Goal: Task Accomplishment & Management: Use online tool/utility

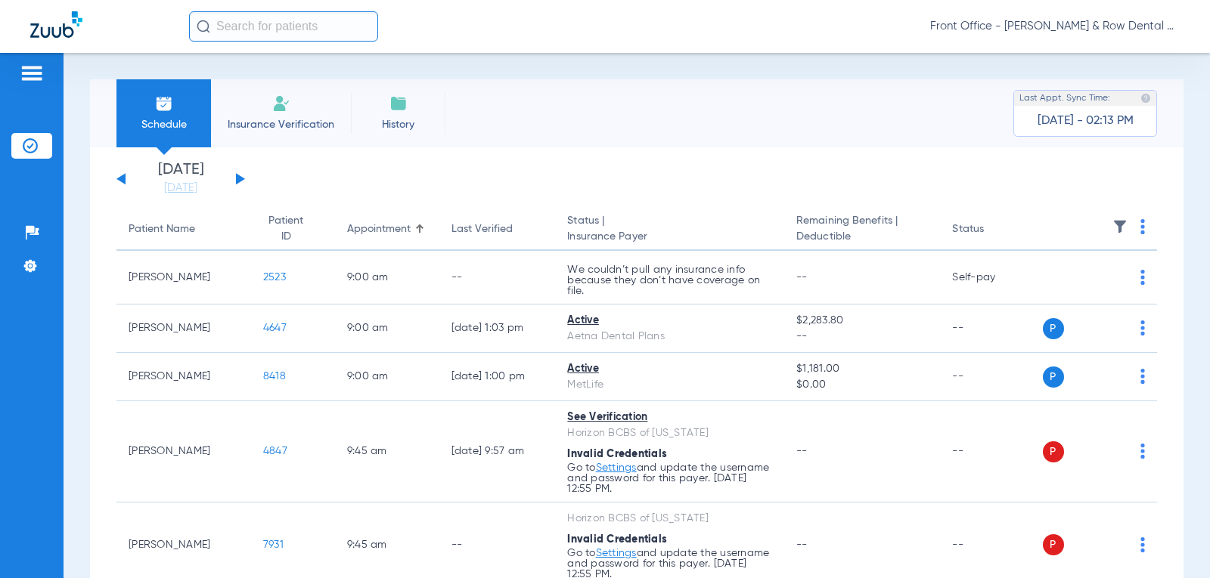
click at [242, 175] on div "[DATE] [DATE] [DATE] [DATE] [DATE] [DATE] [DATE] [DATE] [DATE] [DATE] [DATE] [D…" at bounding box center [180, 179] width 129 height 33
click at [242, 176] on div "[DATE] [DATE] [DATE] [DATE] [DATE] [DATE] [DATE] [DATE] [DATE] [DATE] [DATE] [D…" at bounding box center [180, 179] width 129 height 33
click at [240, 181] on button at bounding box center [240, 178] width 9 height 11
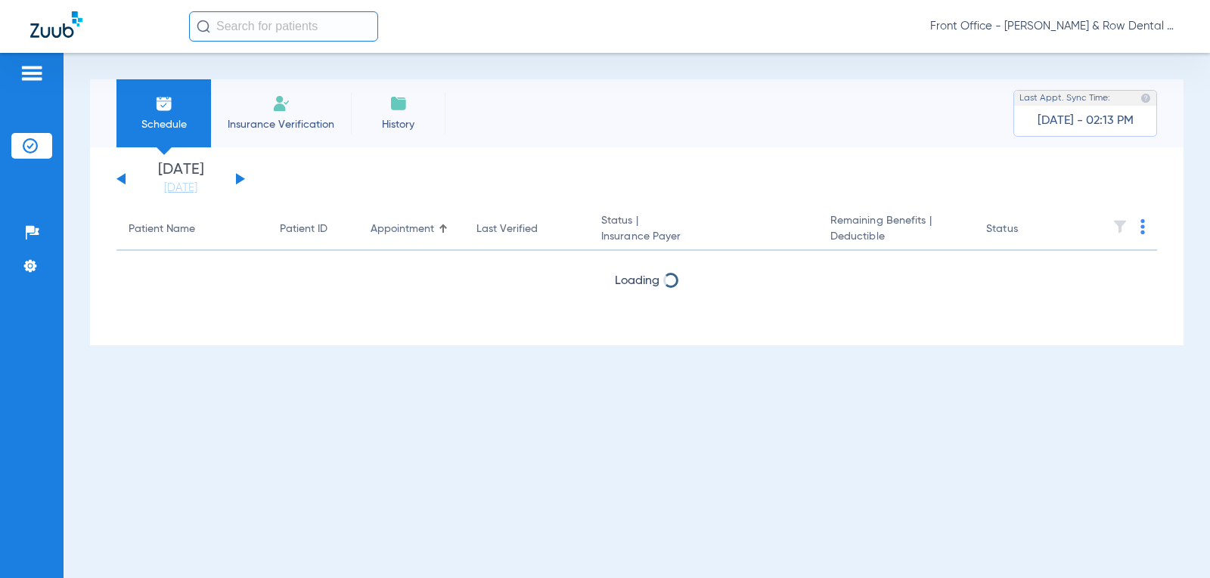
click at [240, 181] on button at bounding box center [240, 178] width 9 height 11
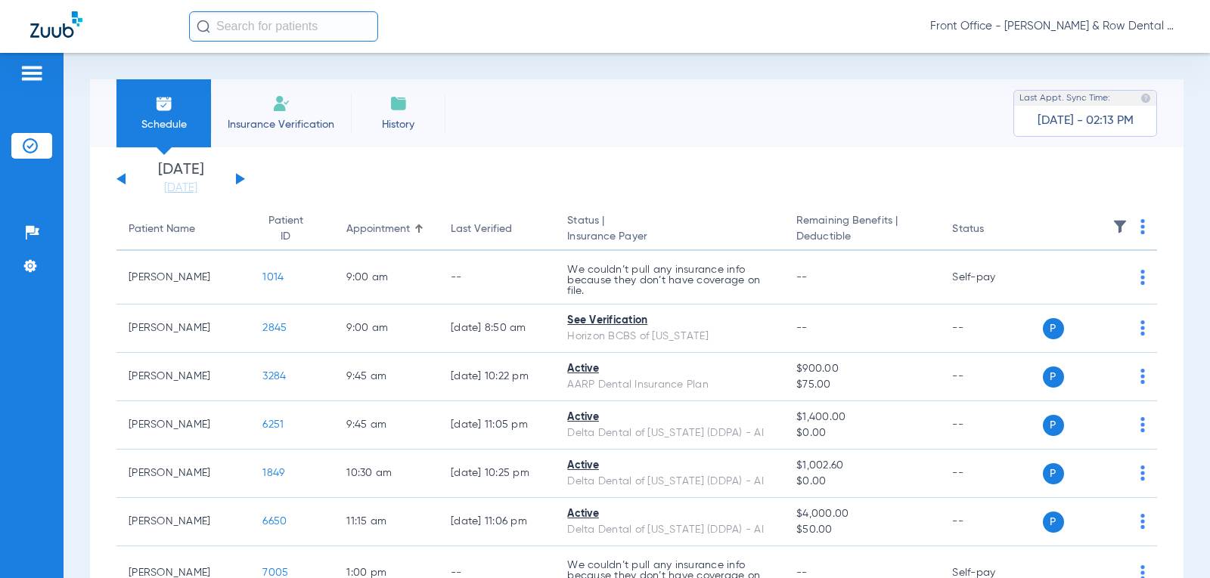
click at [1133, 231] on th at bounding box center [1100, 230] width 115 height 42
click at [1134, 226] on th at bounding box center [1100, 230] width 115 height 42
click at [1140, 231] on img at bounding box center [1142, 226] width 5 height 15
click at [1071, 284] on span "Verify All" at bounding box center [1073, 286] width 95 height 11
